Goal: Navigation & Orientation: Understand site structure

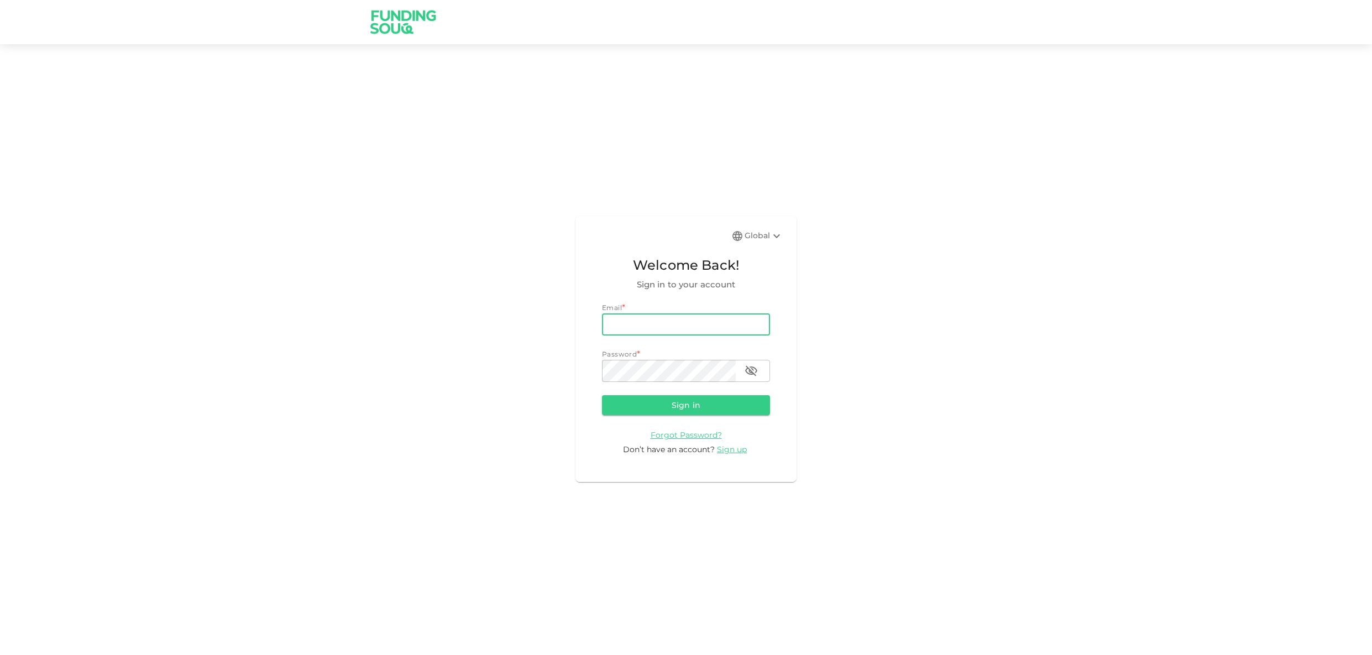
click at [635, 324] on input "email" at bounding box center [686, 325] width 168 height 22
type input "[EMAIL_ADDRESS][DOMAIN_NAME]"
click at [602, 395] on button "Sign in" at bounding box center [686, 405] width 168 height 20
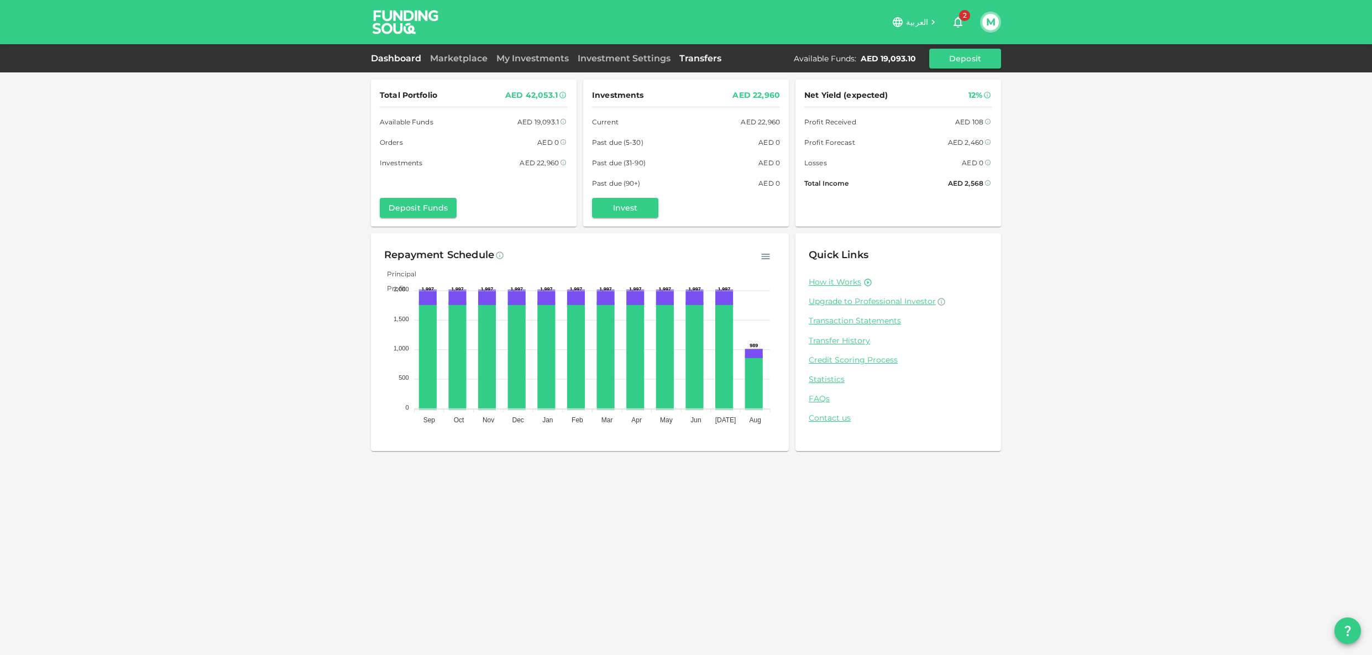
click at [698, 60] on link "Transfers" at bounding box center [700, 58] width 51 height 11
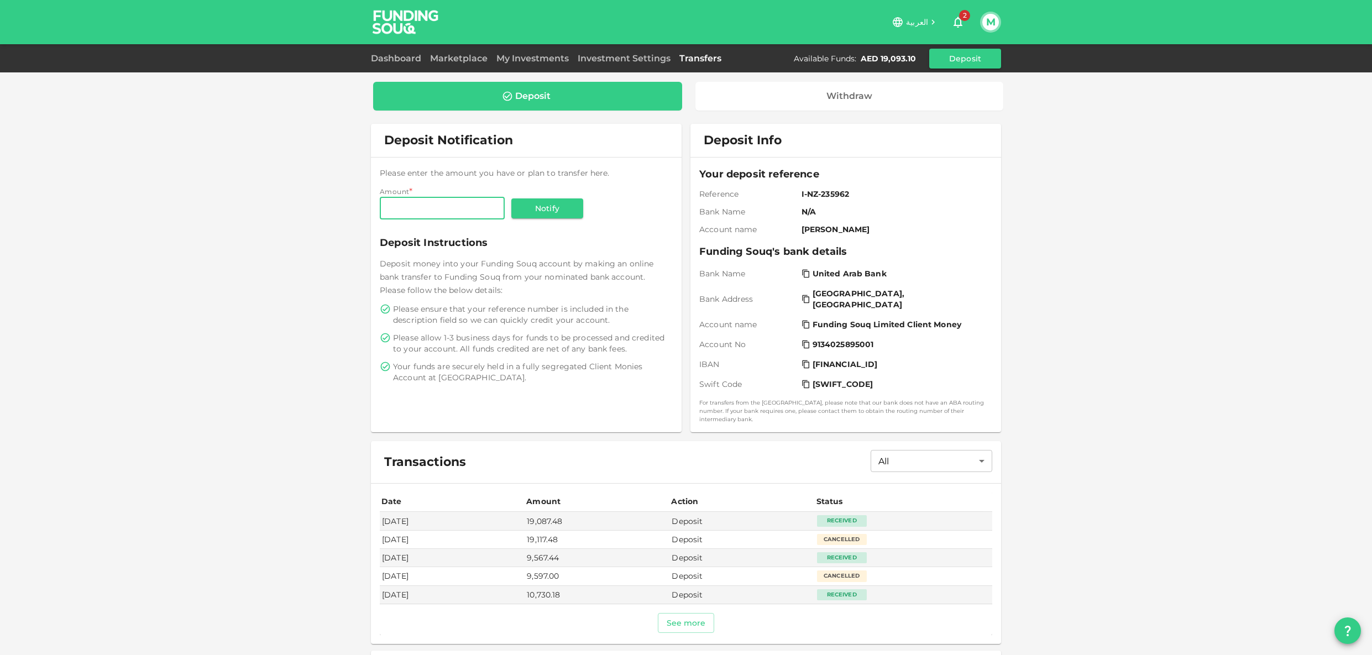
scroll to position [23, 0]
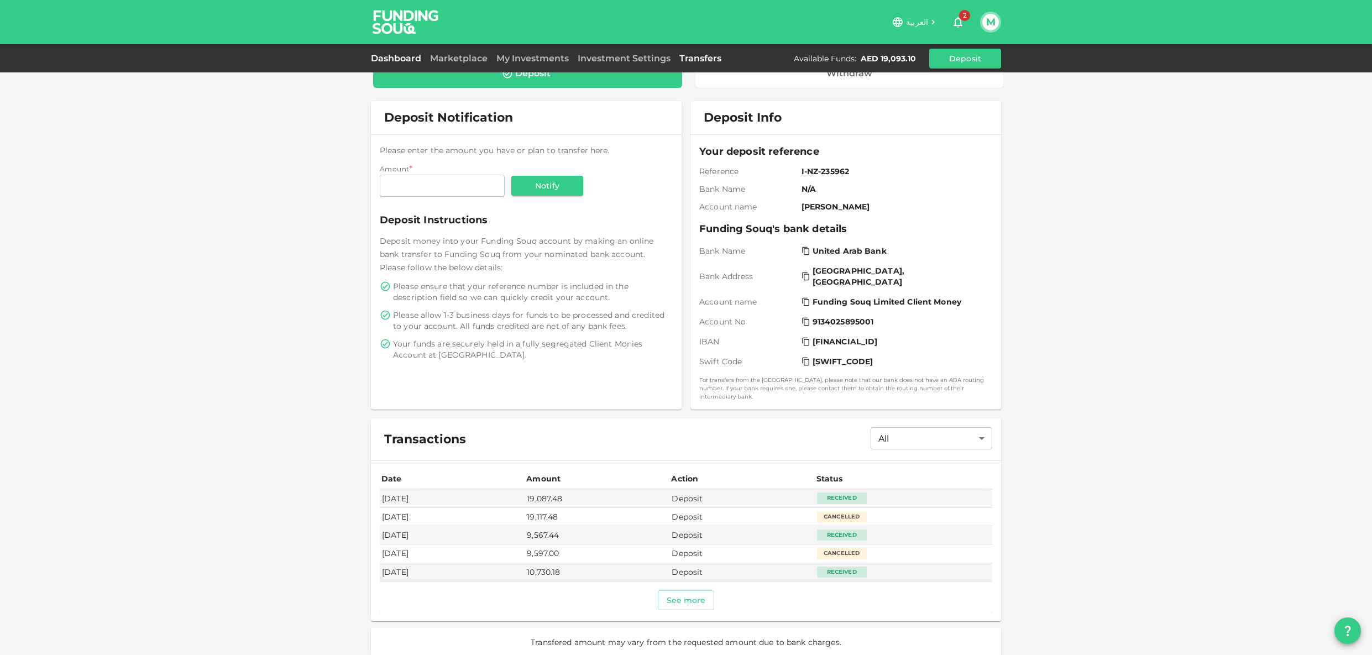
drag, startPoint x: 408, startPoint y: 56, endPoint x: 362, endPoint y: 120, distance: 78.5
click at [408, 56] on link "Dashboard" at bounding box center [398, 58] width 55 height 11
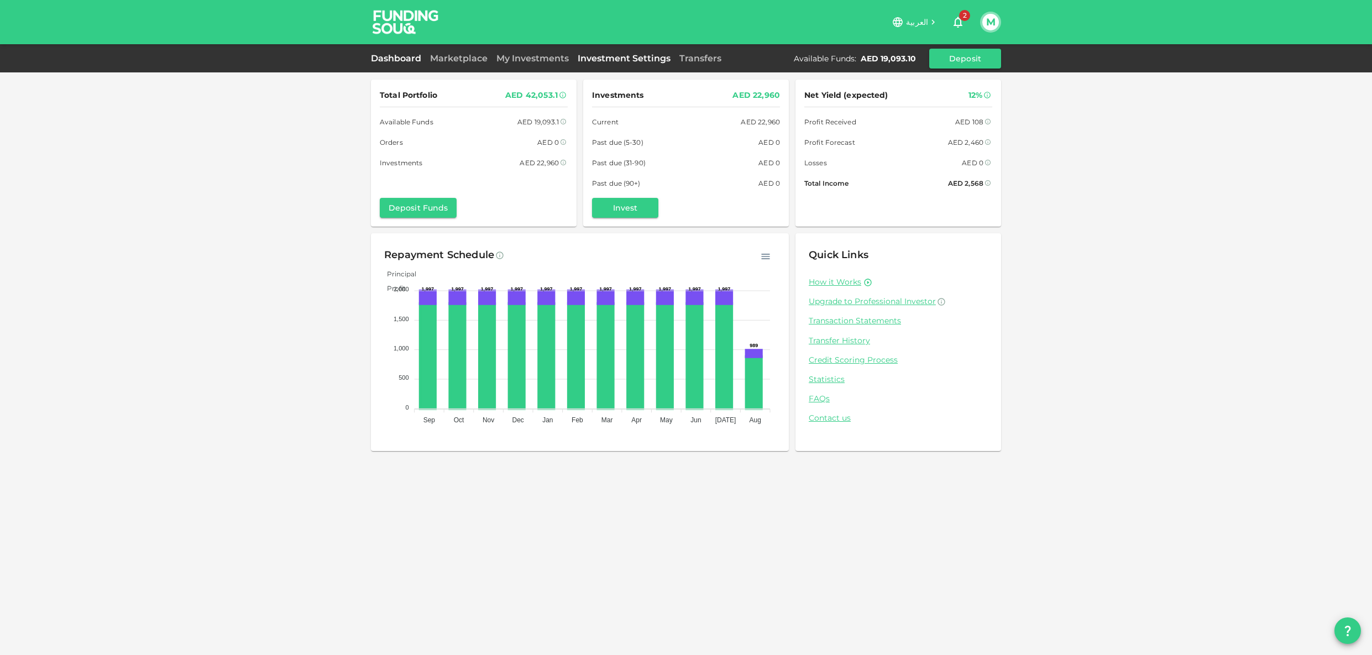
click at [594, 59] on link "Investment Settings" at bounding box center [624, 58] width 102 height 11
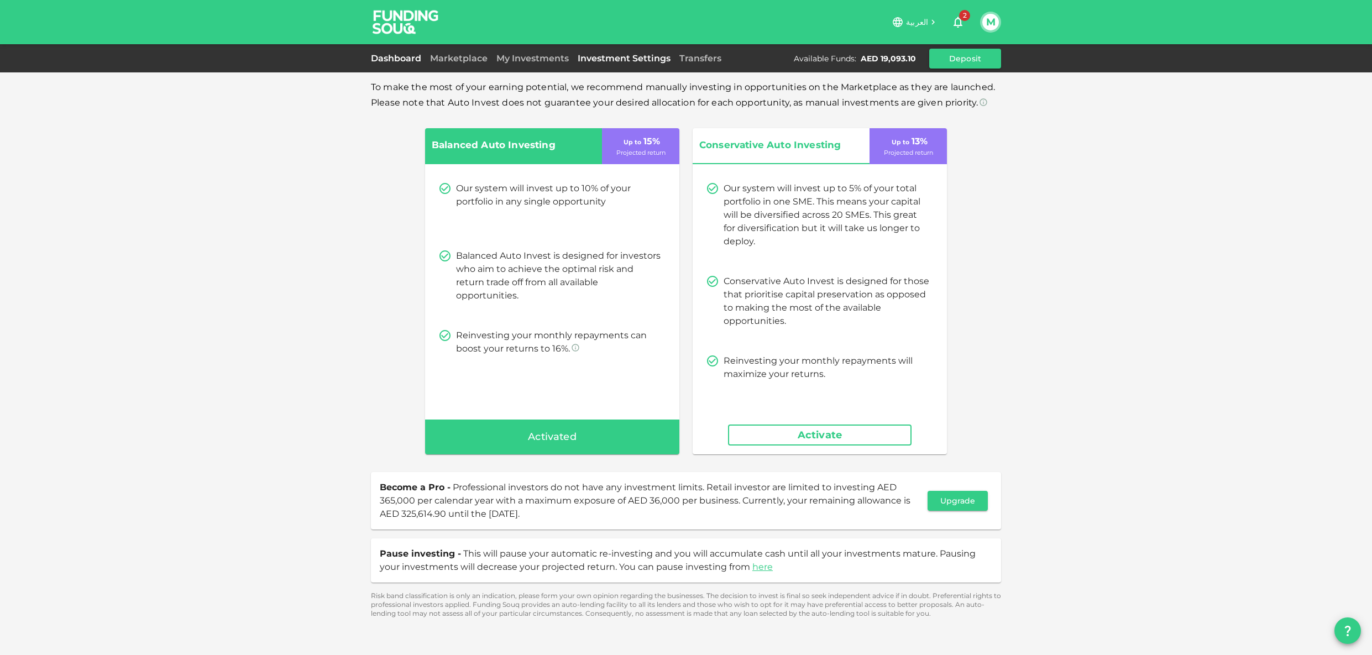
click at [409, 61] on link "Dashboard" at bounding box center [398, 58] width 55 height 11
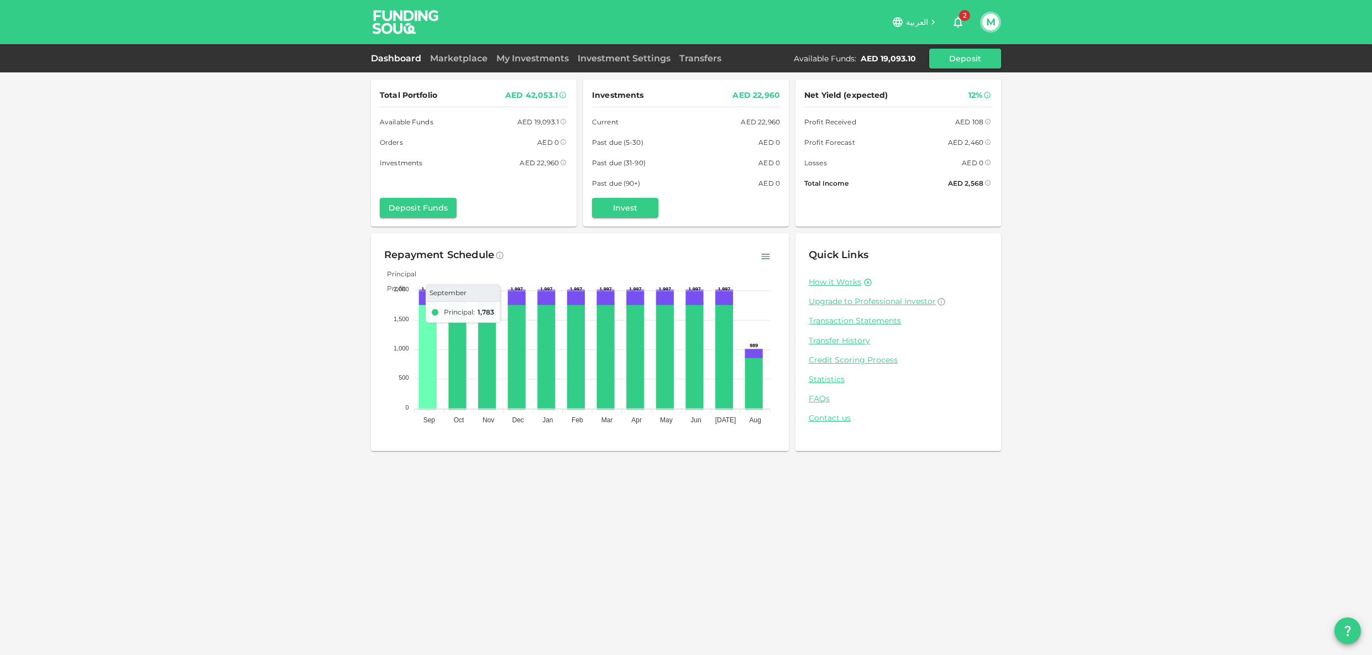
click at [431, 339] on icon at bounding box center [427, 356] width 15 height 105
click at [540, 58] on link "My Investments" at bounding box center [532, 58] width 81 height 11
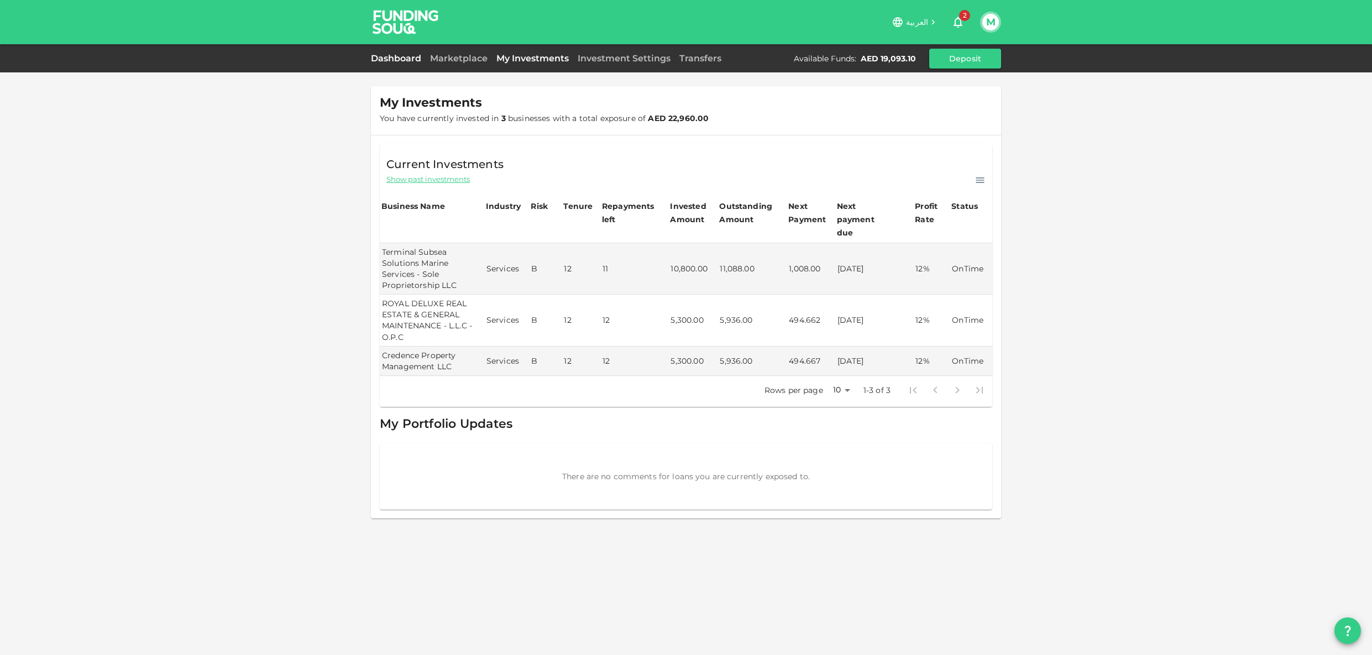
click at [385, 60] on link "Dashboard" at bounding box center [398, 58] width 55 height 11
